Goal: Task Accomplishment & Management: Complete application form

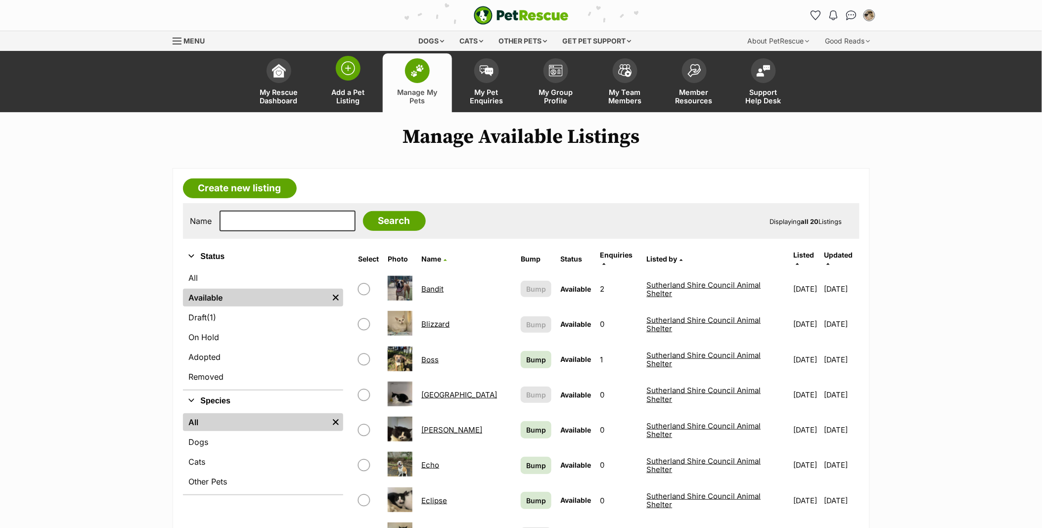
click at [355, 77] on span at bounding box center [348, 68] width 25 height 25
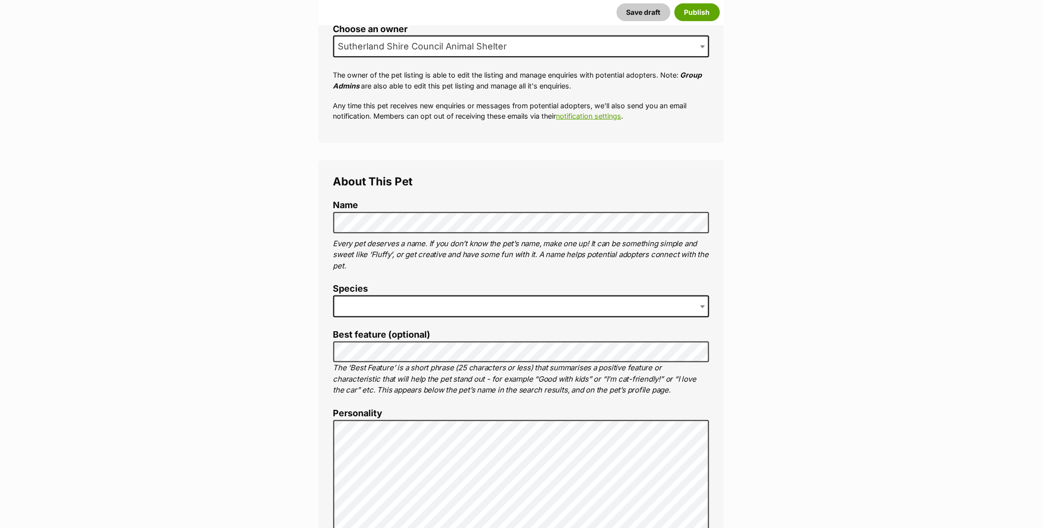
scroll to position [220, 0]
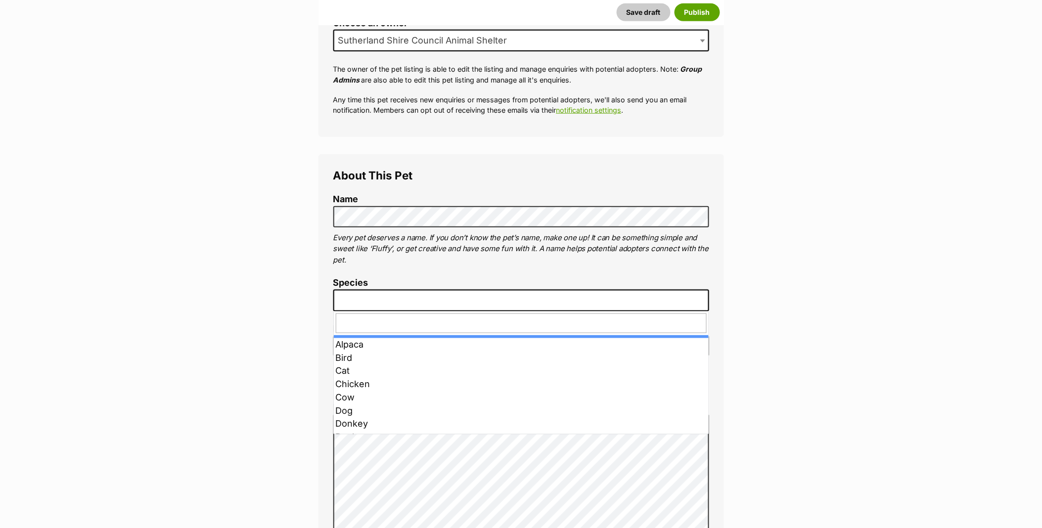
click at [363, 305] on span at bounding box center [521, 301] width 376 height 22
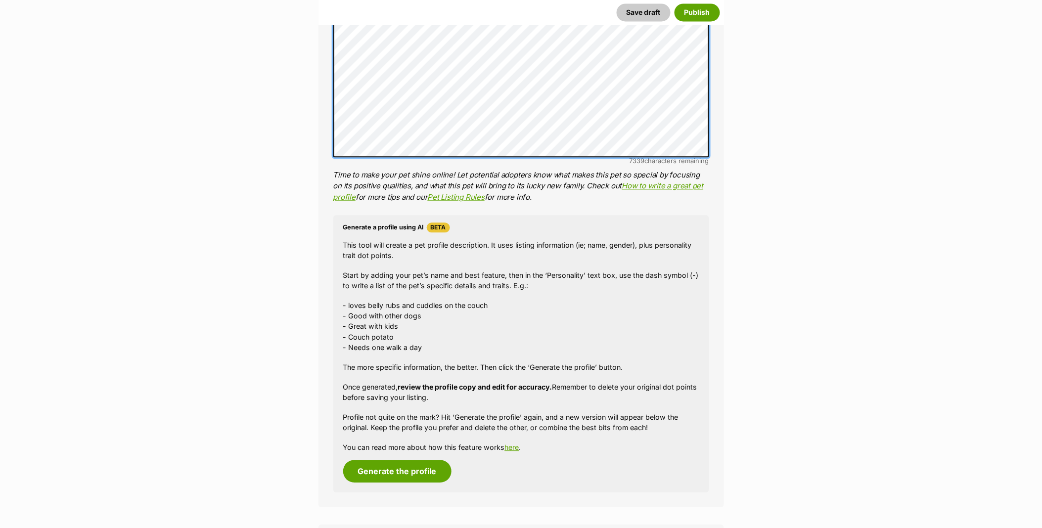
scroll to position [879, 0]
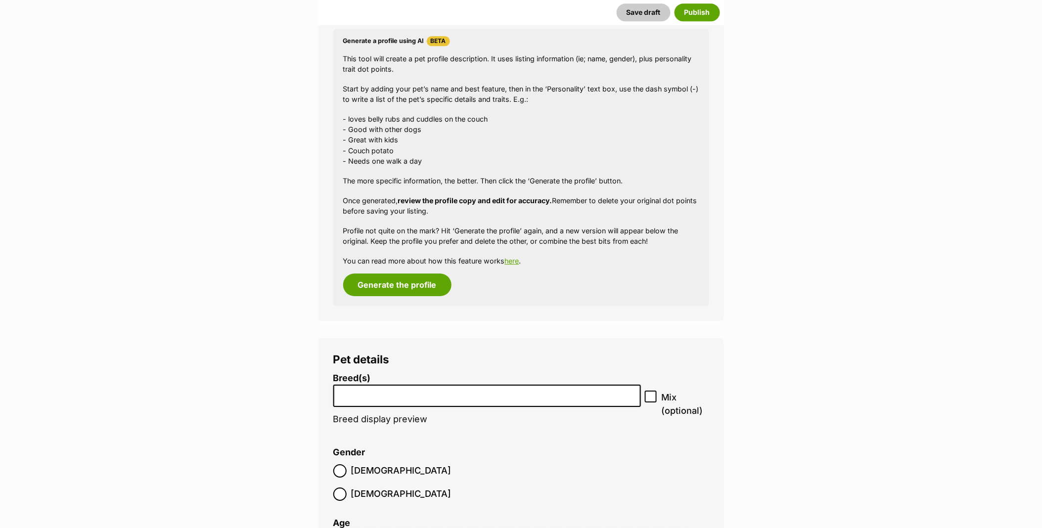
click at [416, 396] on input "search" at bounding box center [487, 393] width 301 height 10
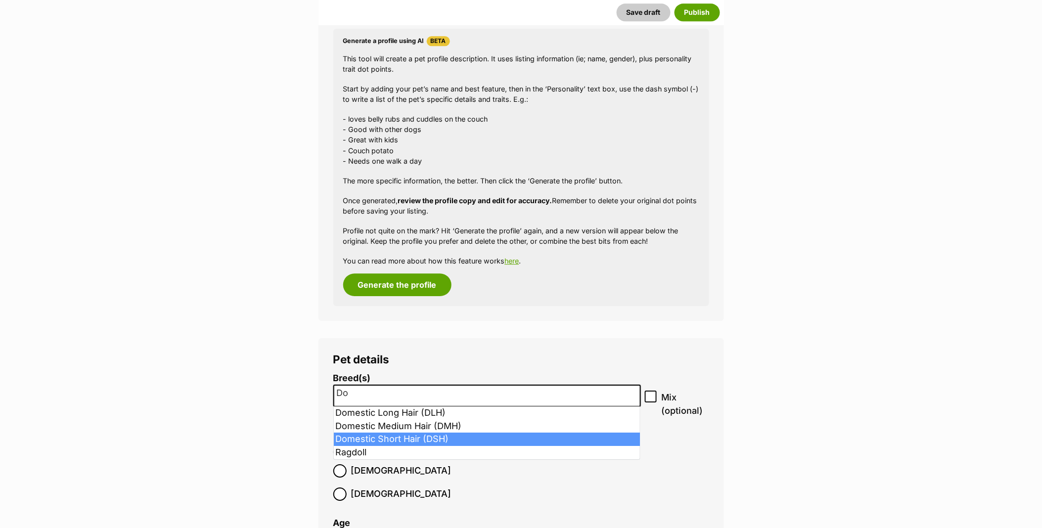
type input "Do"
select select "252102"
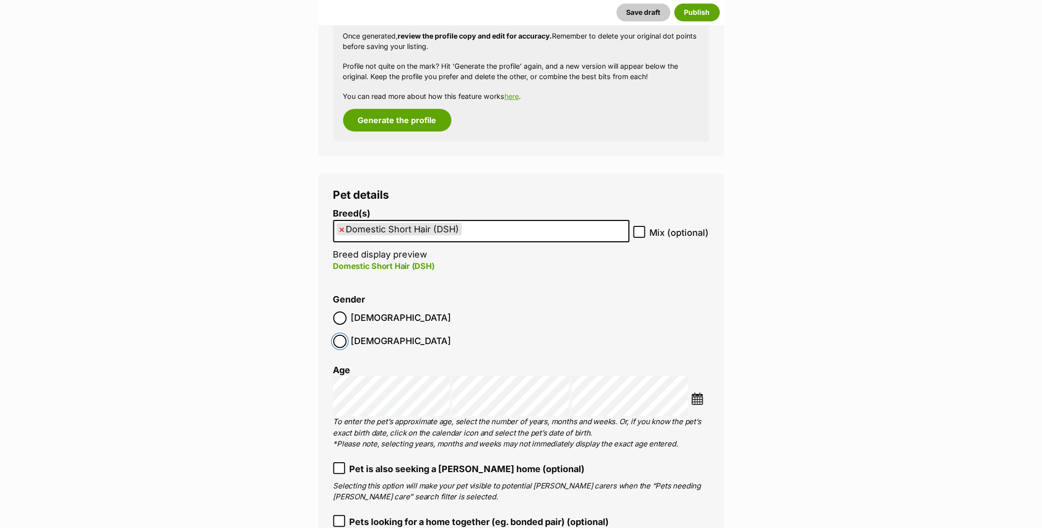
scroll to position [1044, 0]
click at [694, 392] on img at bounding box center [698, 398] width 12 height 12
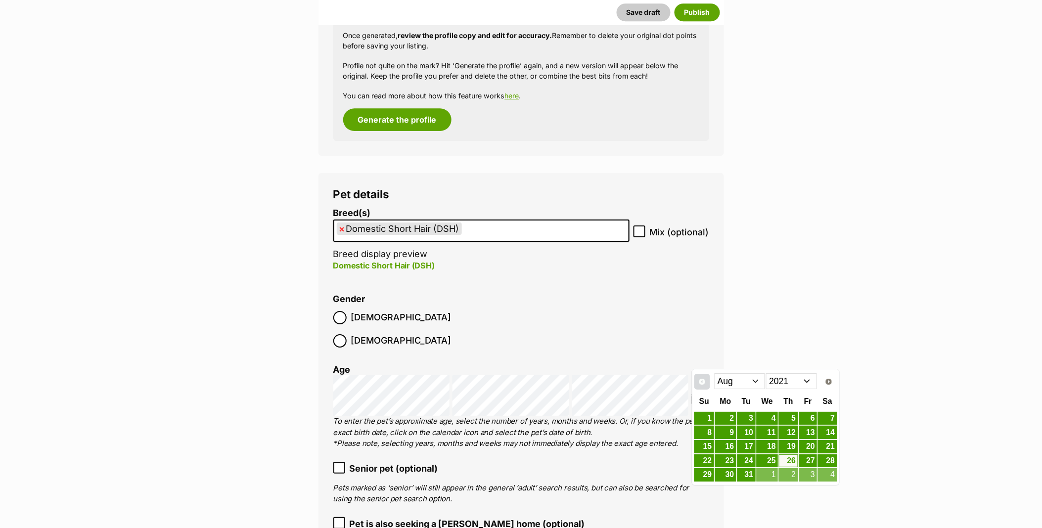
click at [704, 384] on span "Prev" at bounding box center [702, 382] width 8 height 8
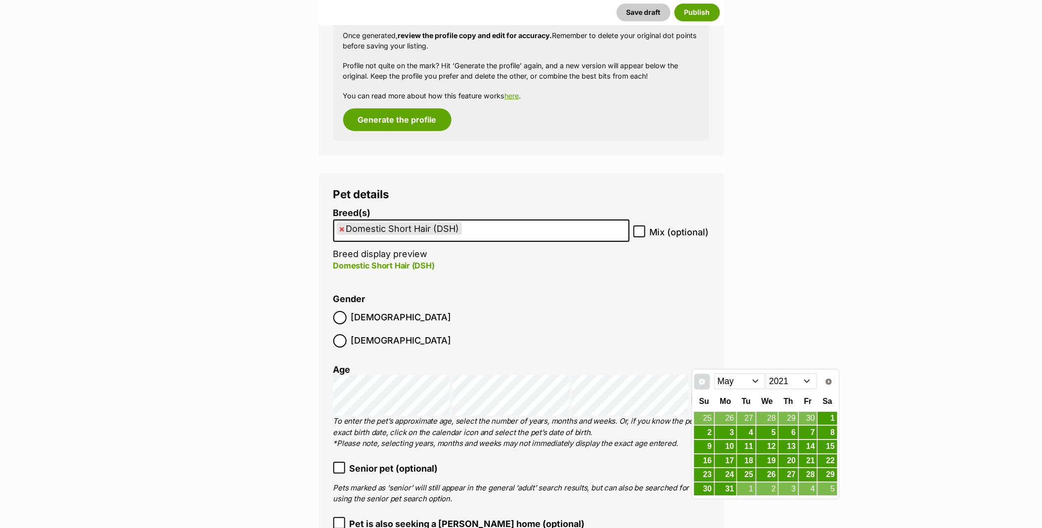
click at [704, 384] on span "Prev" at bounding box center [702, 382] width 8 height 8
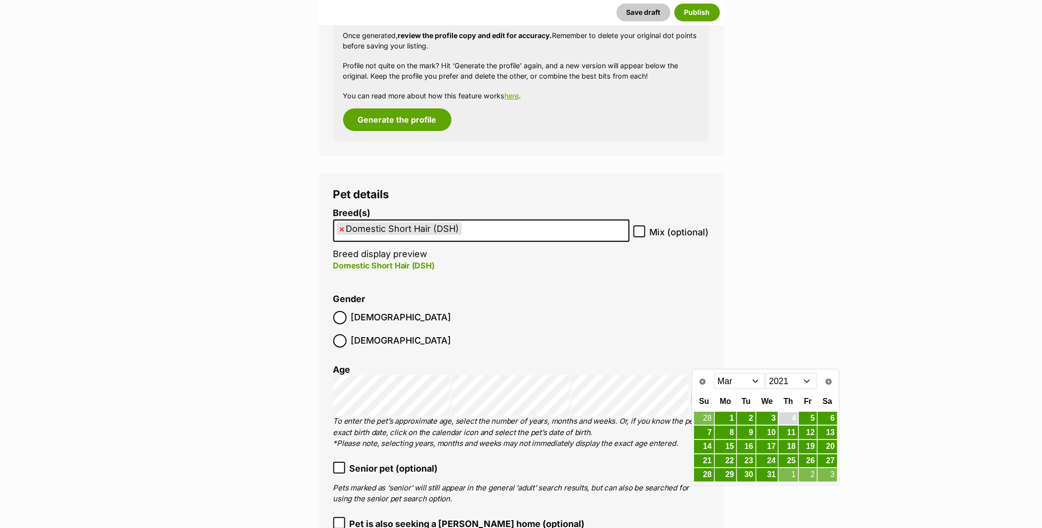
click at [795, 418] on link "4" at bounding box center [788, 419] width 19 height 12
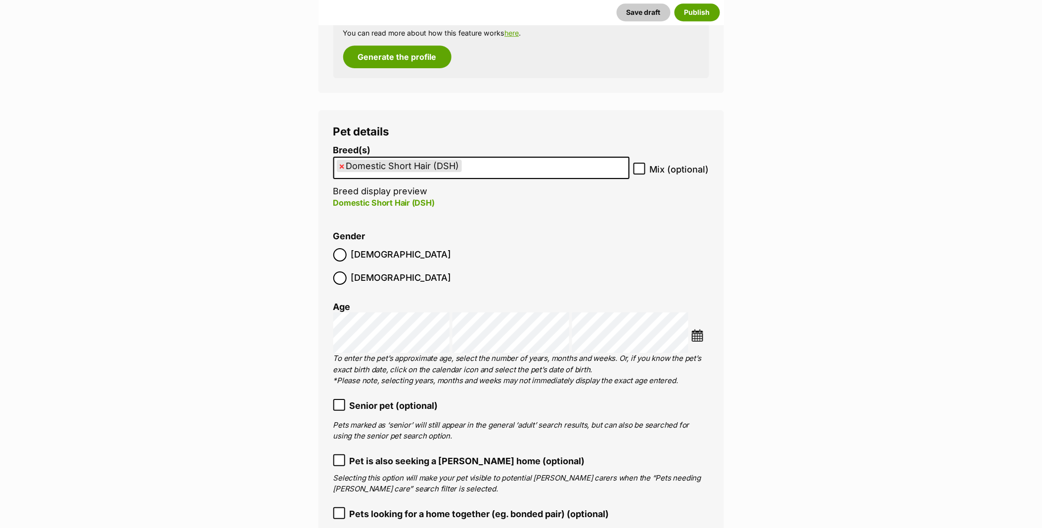
scroll to position [1209, 0]
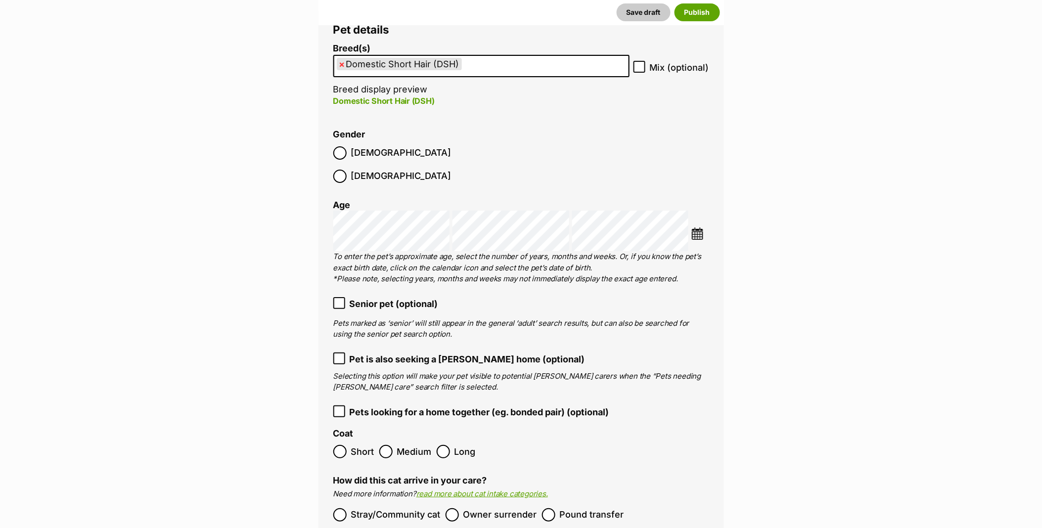
click at [345, 445] on label "Short" at bounding box center [353, 451] width 41 height 13
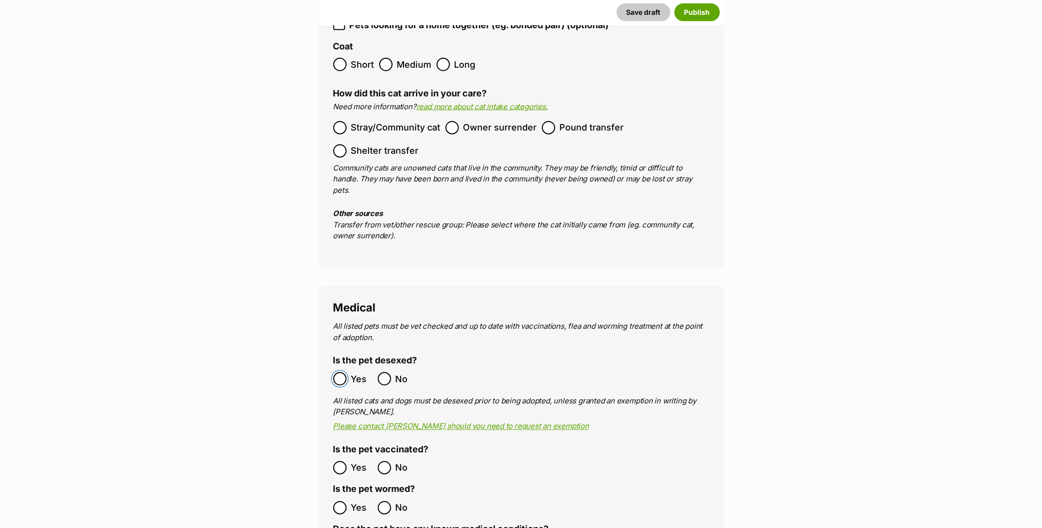
scroll to position [1704, 0]
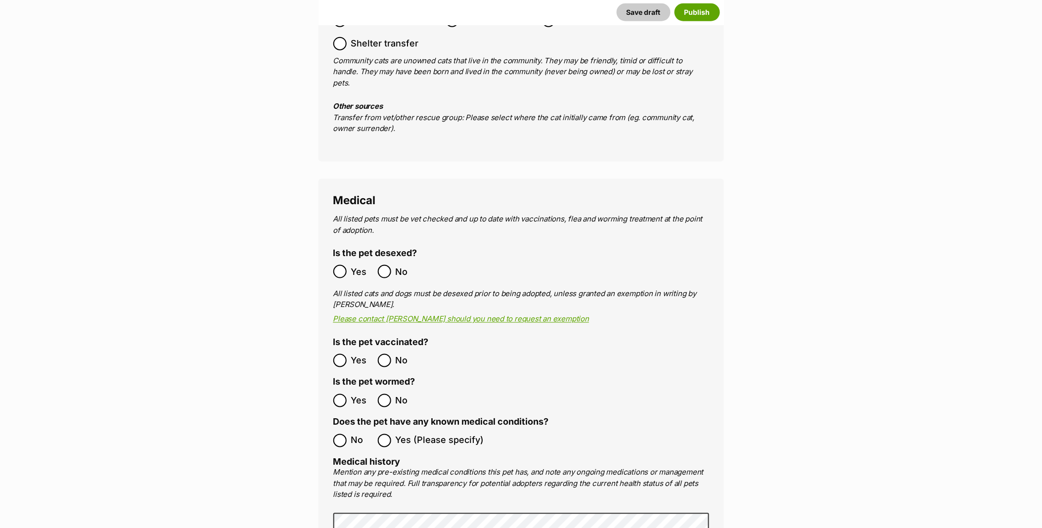
click at [342, 429] on ol "No Yes (Please specify)" at bounding box center [521, 440] width 376 height 23
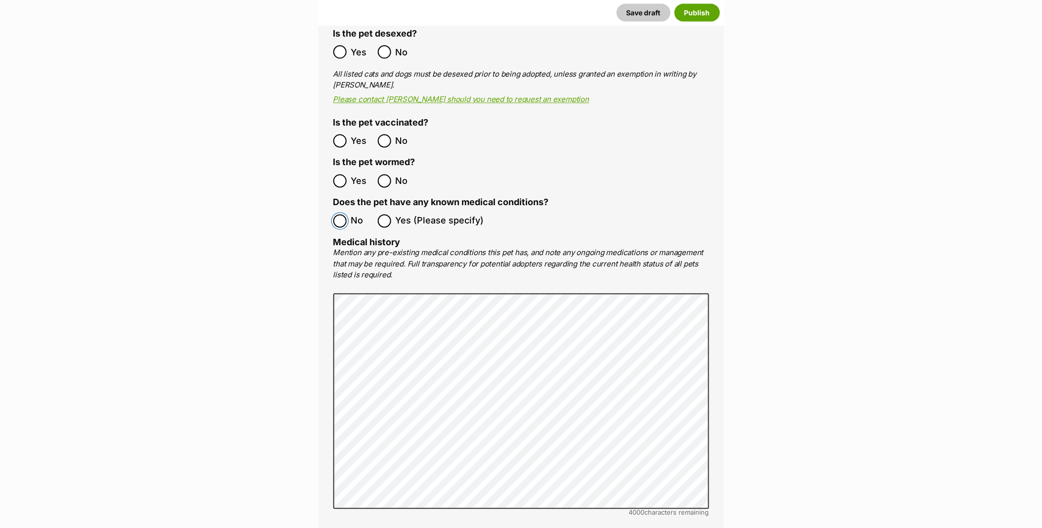
scroll to position [2143, 0]
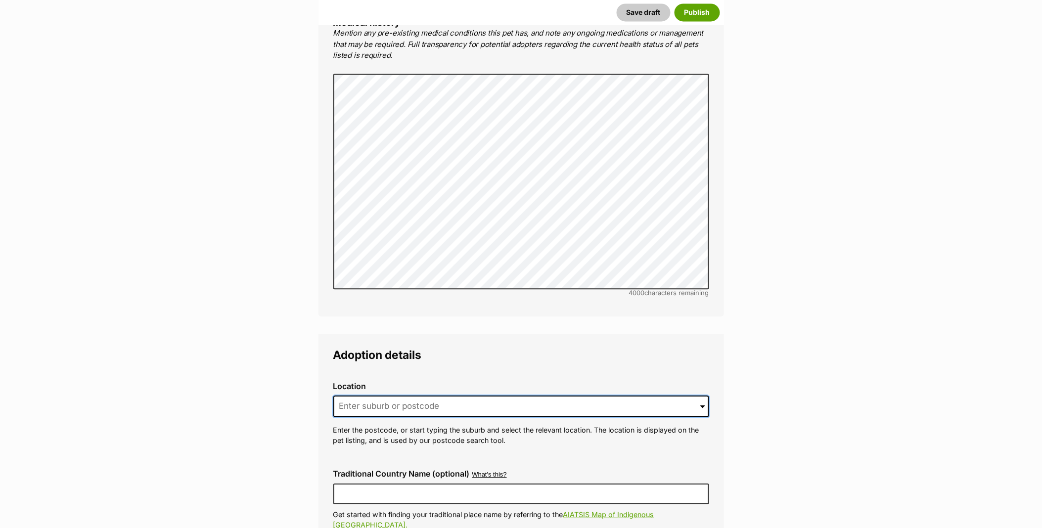
click at [353, 396] on input at bounding box center [521, 407] width 376 height 22
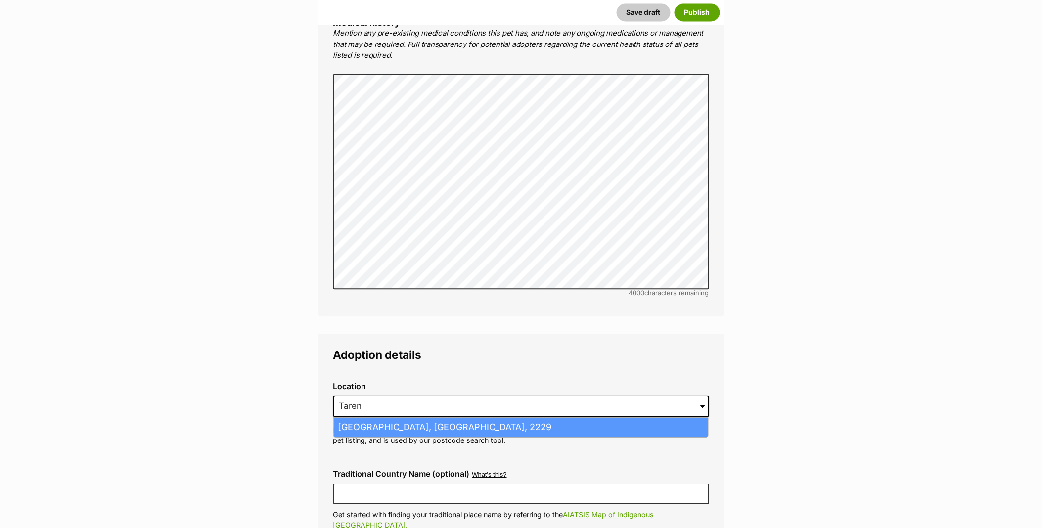
click at [354, 418] on li "Taren Point, New South Wales, 2229" at bounding box center [521, 427] width 374 height 19
type input "Taren Point, New South Wales, 2229"
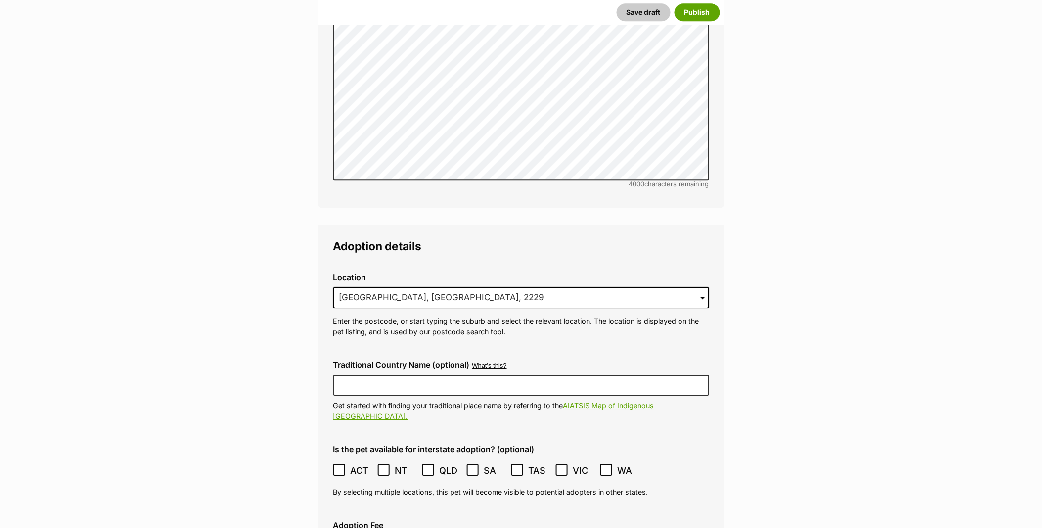
scroll to position [2253, 0]
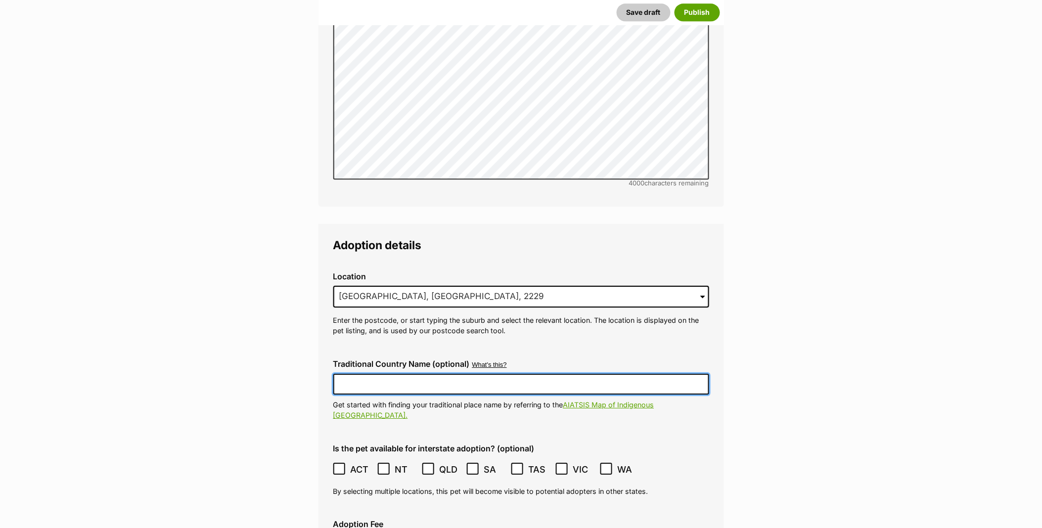
click at [357, 374] on input "Traditional Country Name (optional)" at bounding box center [521, 384] width 376 height 21
type input "Australia"
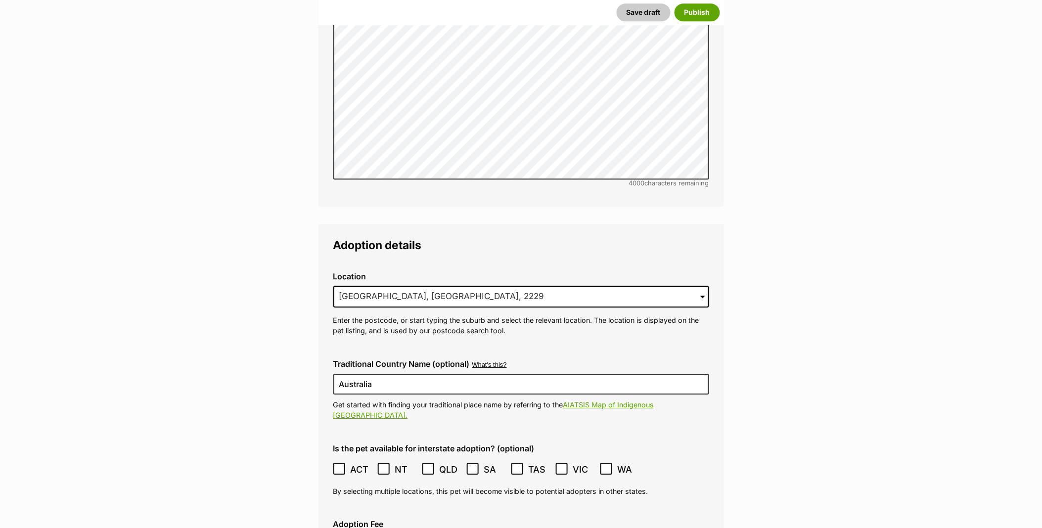
type input "R251000199R251000200"
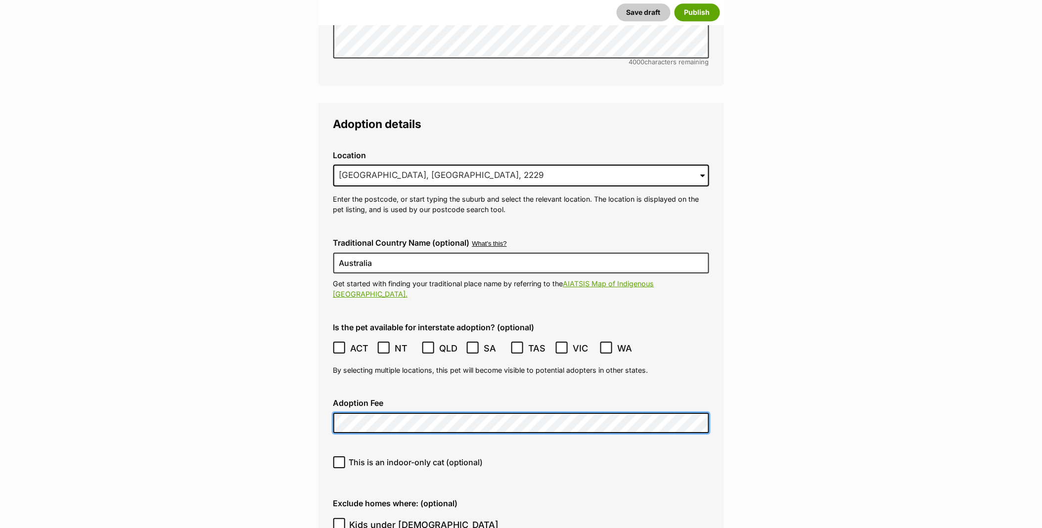
scroll to position [2473, 0]
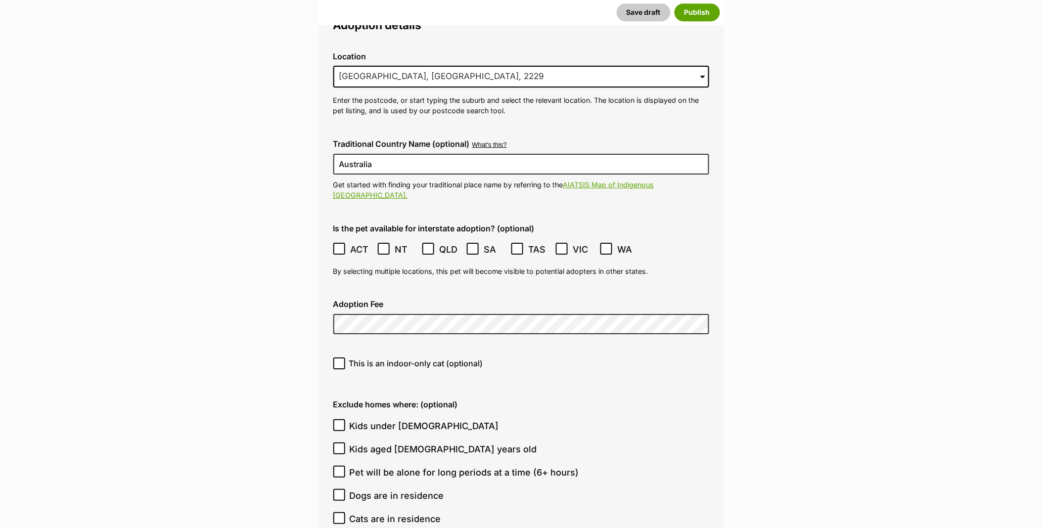
click at [340, 360] on icon at bounding box center [339, 363] width 7 height 7
click at [340, 358] on input "This is an indoor-only cat (optional)" at bounding box center [339, 364] width 12 height 12
checkbox input "true"
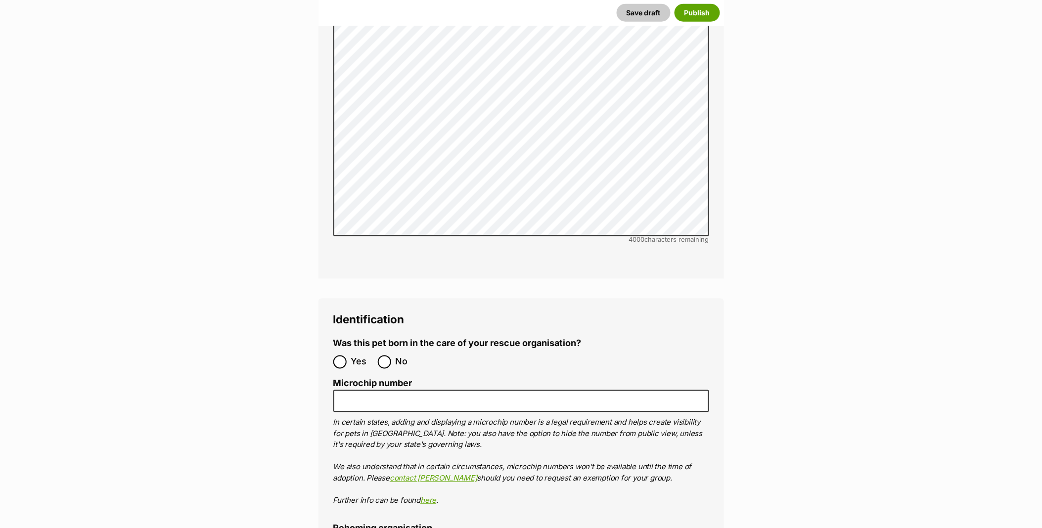
scroll to position [3297, 0]
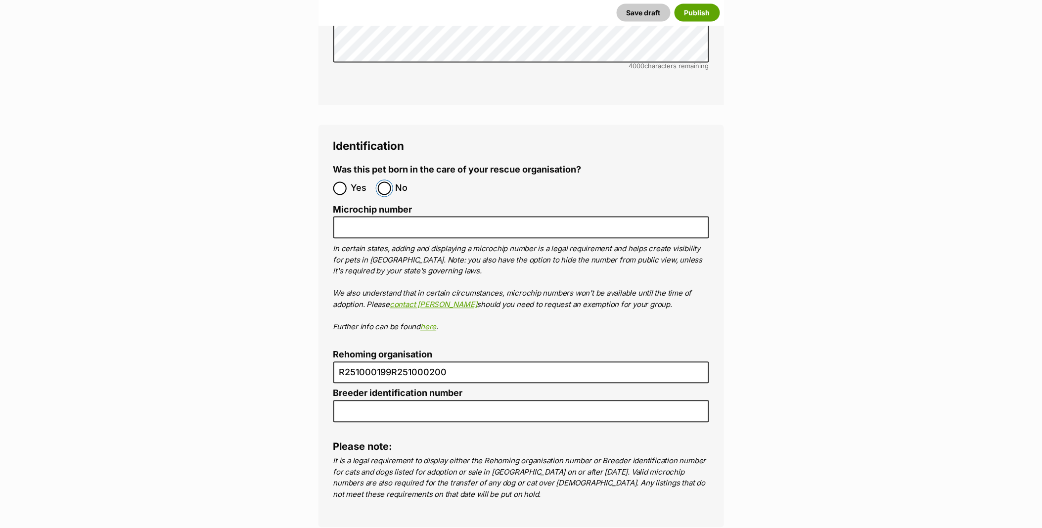
click at [382, 182] on input "No" at bounding box center [384, 188] width 13 height 13
radio input "true"
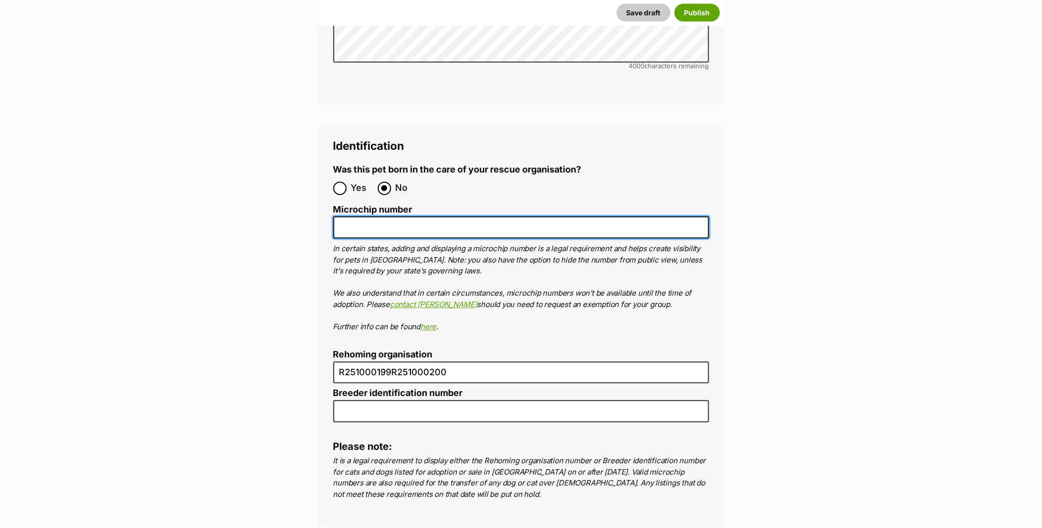
click at [372, 217] on input "Microchip number" at bounding box center [521, 228] width 376 height 22
paste input "900164002079825"
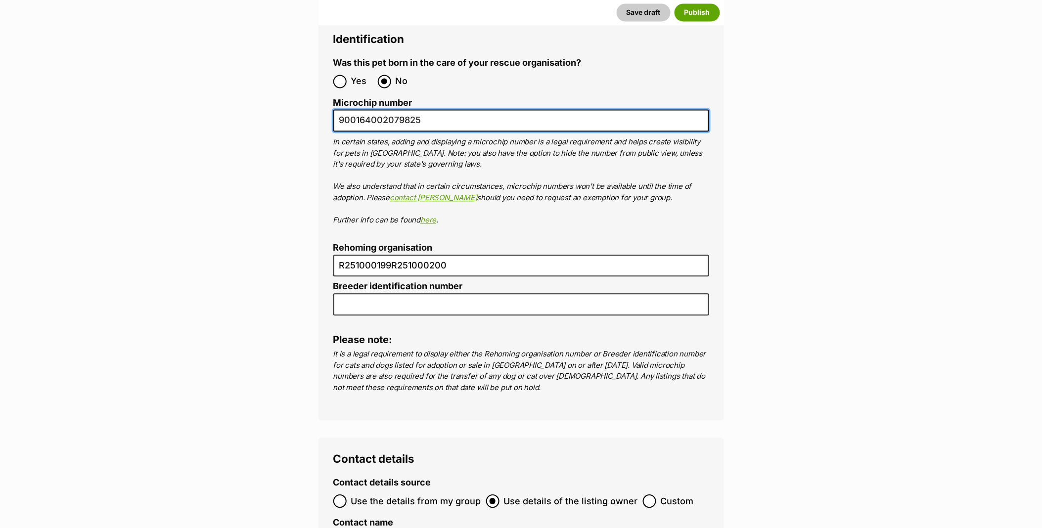
scroll to position [3572, 0]
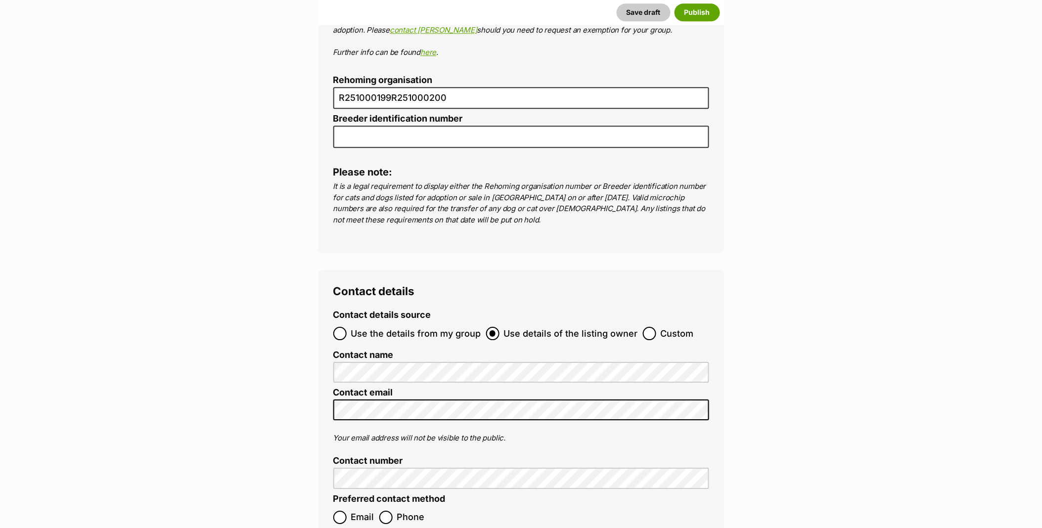
type input "900164002079825"
click at [337, 511] on input "Email" at bounding box center [339, 517] width 13 height 13
radio input "true"
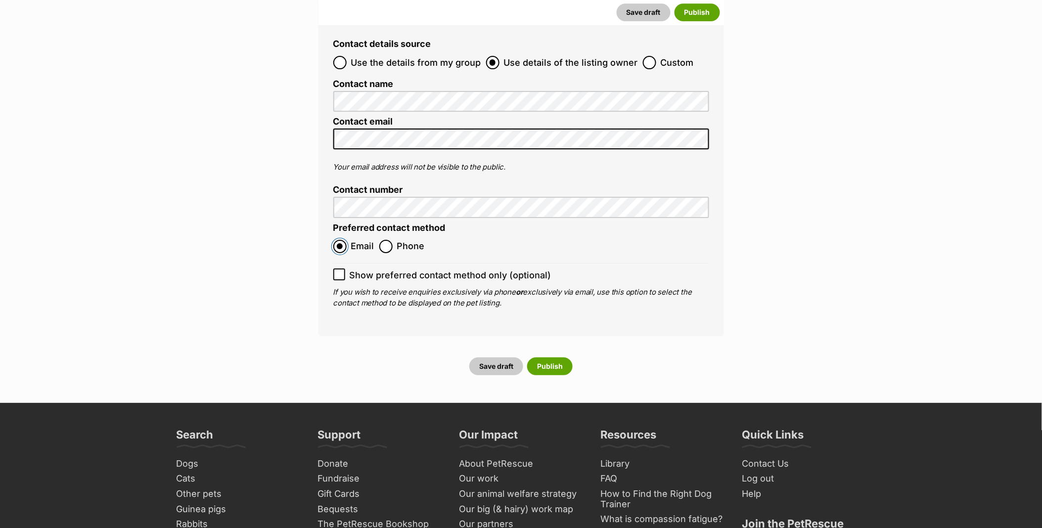
scroll to position [3847, 0]
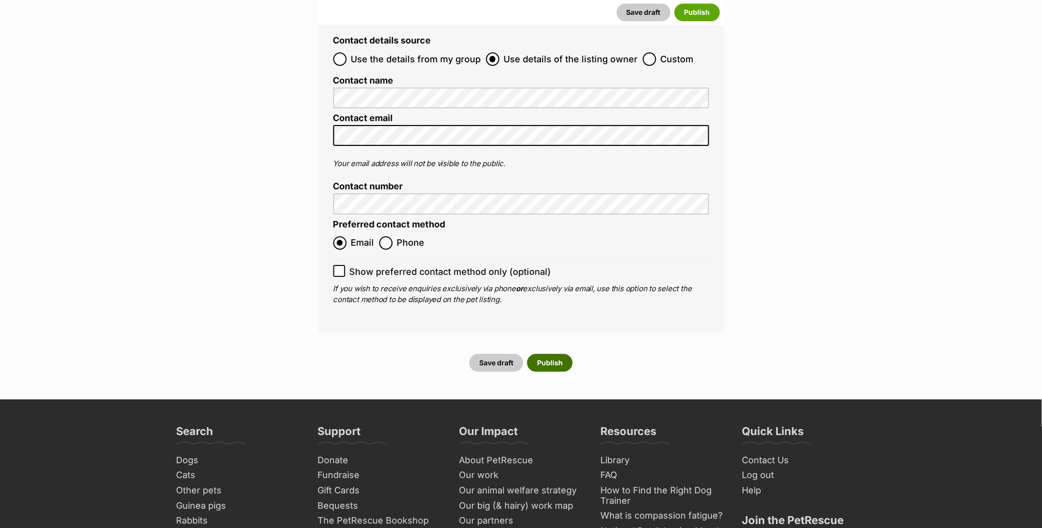
click at [550, 354] on button "Publish" at bounding box center [550, 363] width 46 height 18
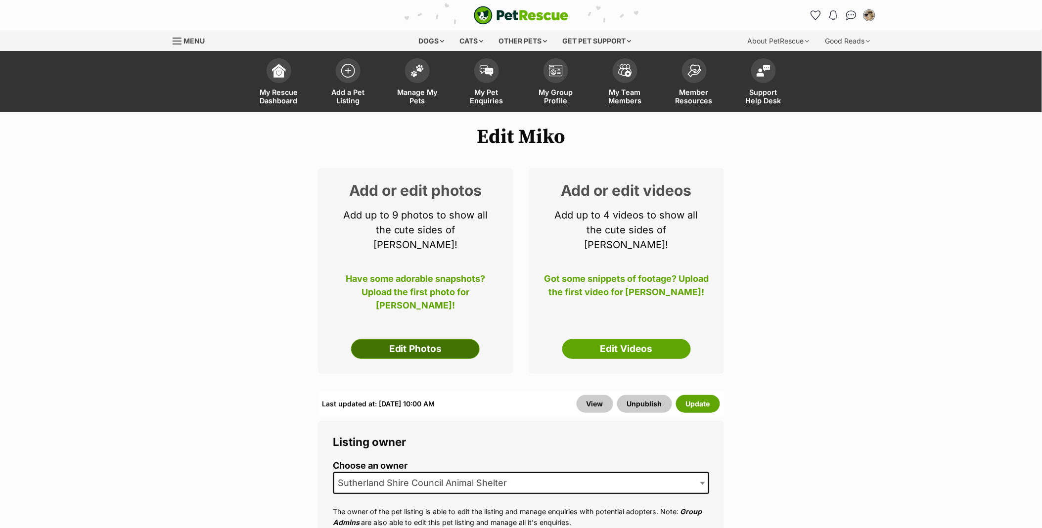
click at [442, 339] on link "Edit Photos" at bounding box center [415, 349] width 129 height 20
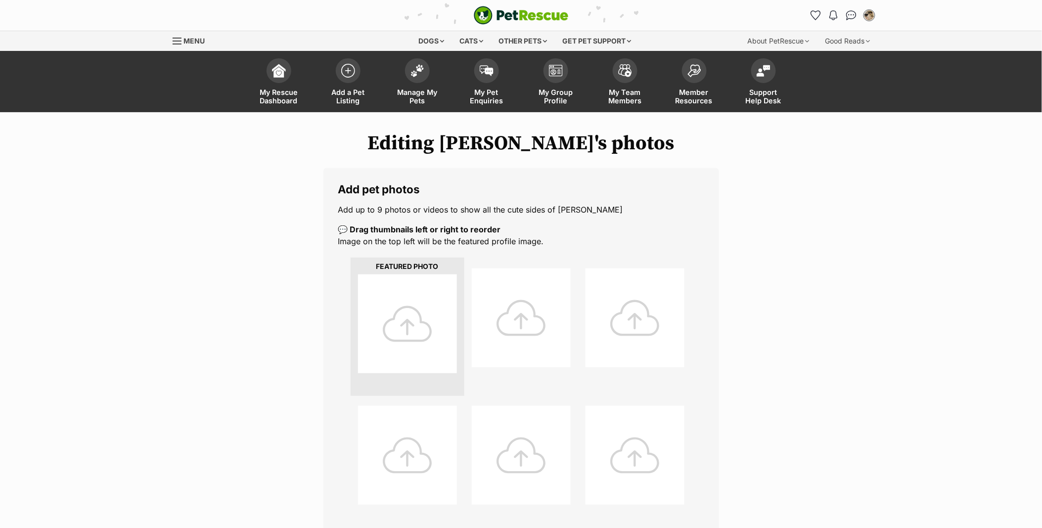
scroll to position [220, 0]
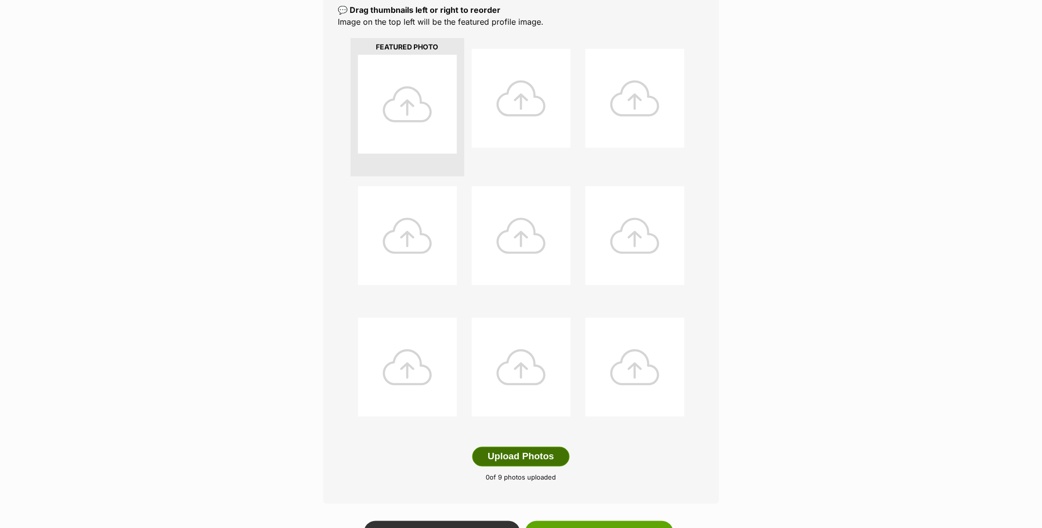
click at [520, 461] on button "Upload Photos" at bounding box center [520, 457] width 97 height 20
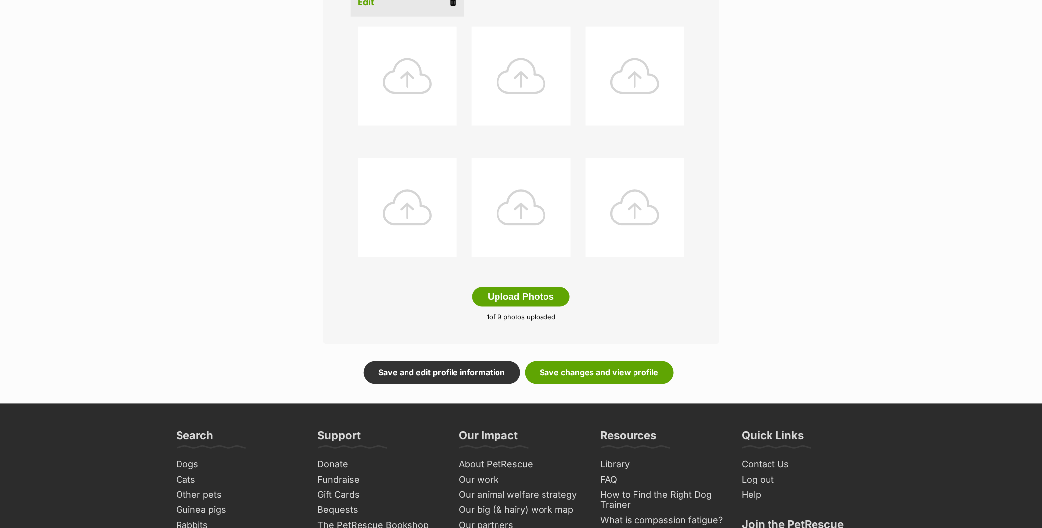
scroll to position [384, 0]
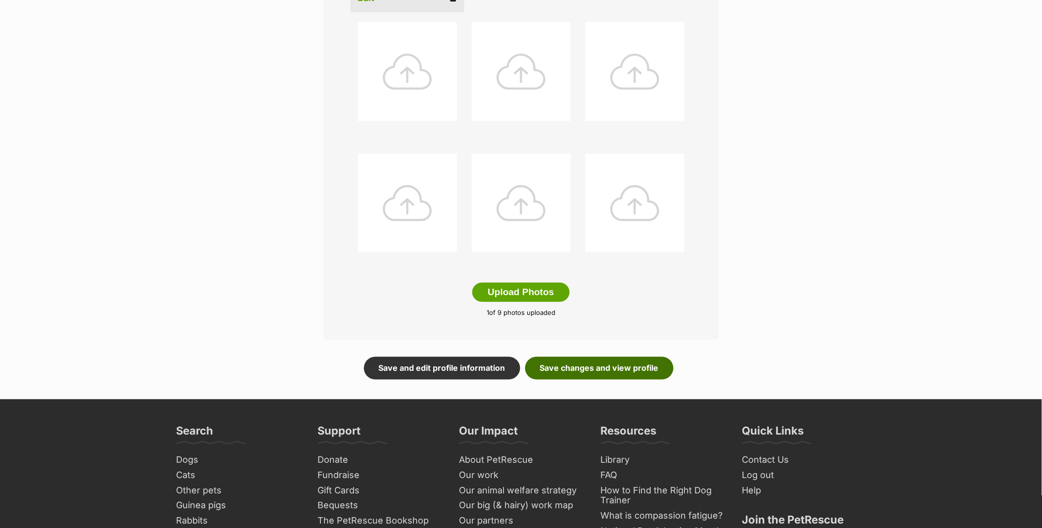
click at [618, 376] on link "Save changes and view profile" at bounding box center [599, 368] width 148 height 23
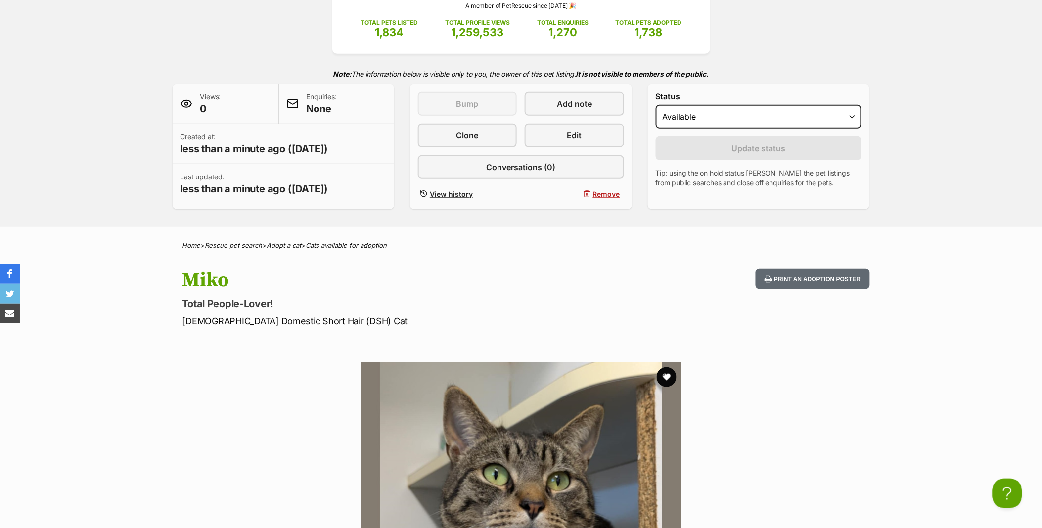
scroll to position [55, 0]
